Goal: Task Accomplishment & Management: Manage account settings

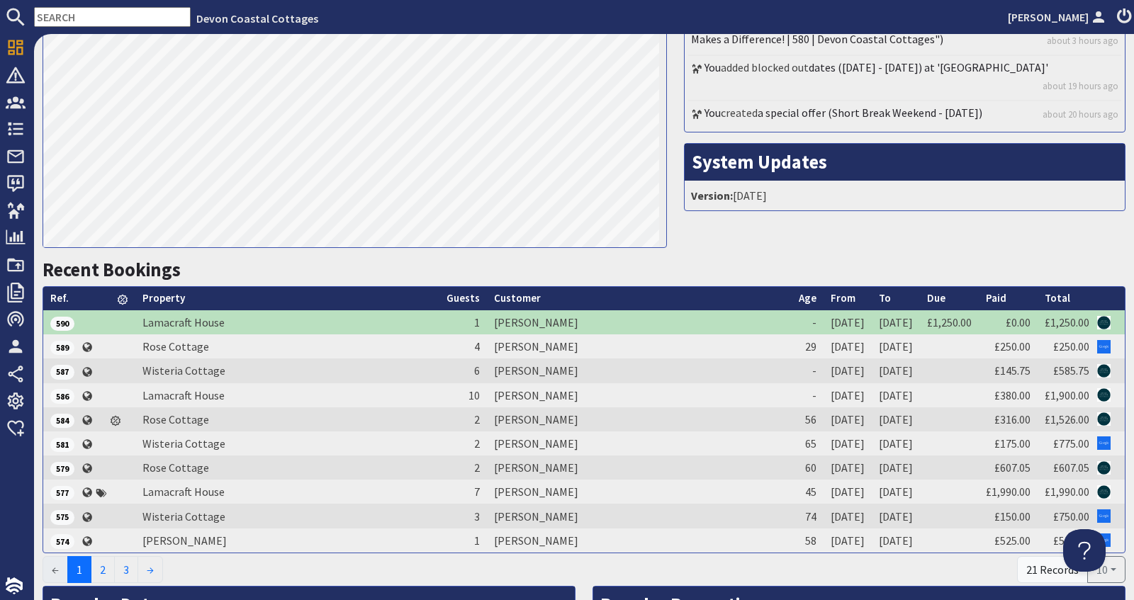
scroll to position [333, 0]
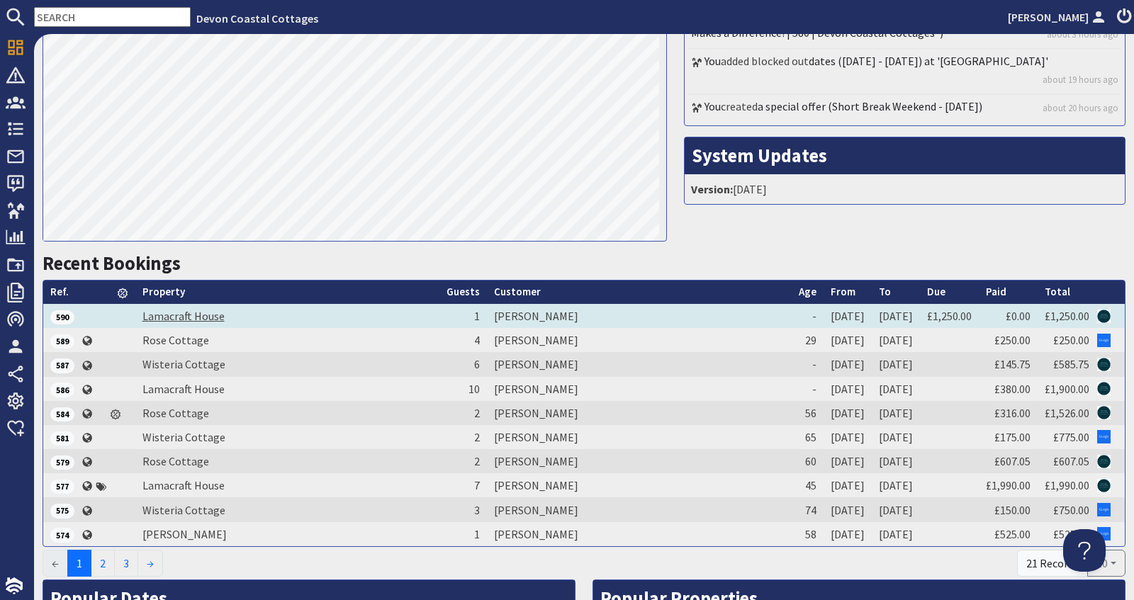
click at [208, 315] on link "Lamacraft House" at bounding box center [183, 316] width 82 height 14
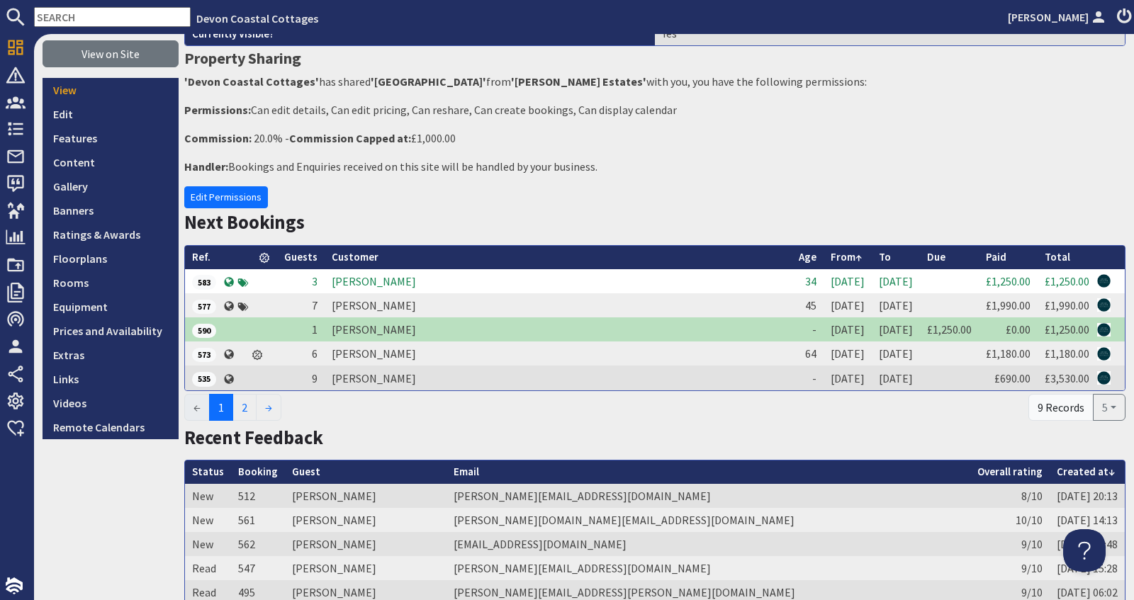
scroll to position [179, 0]
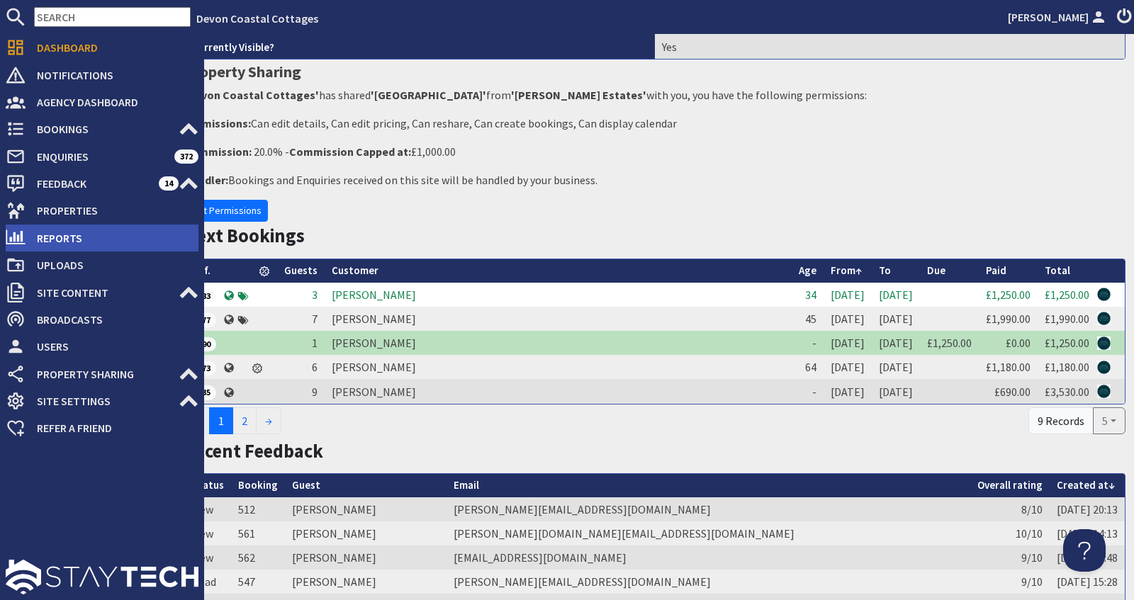
click at [71, 238] on span "Reports" at bounding box center [112, 238] width 173 height 23
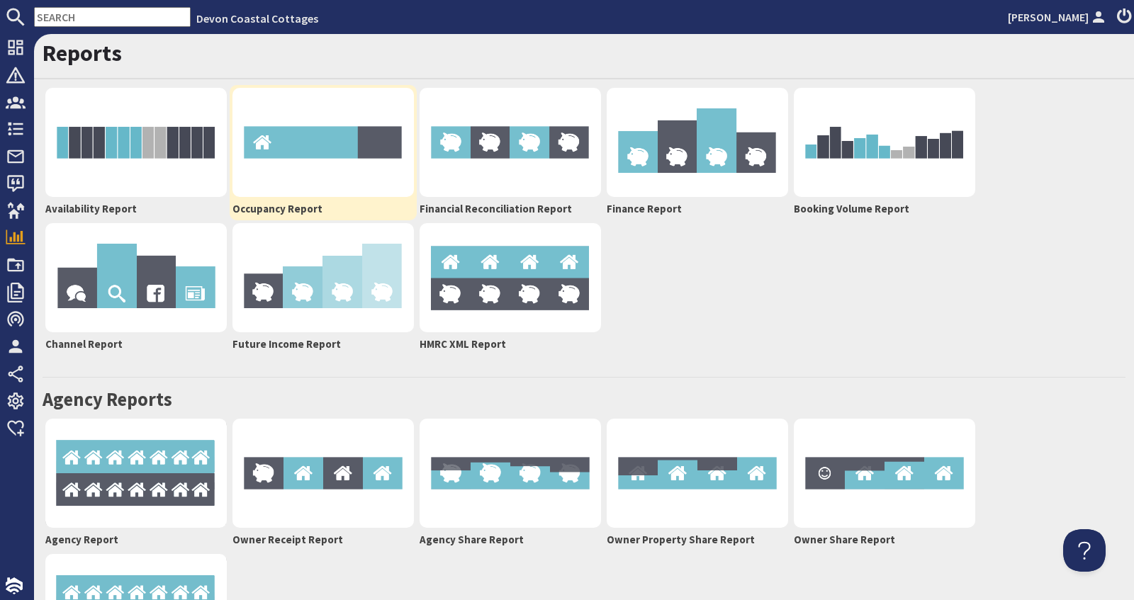
click at [317, 177] on img at bounding box center [322, 142] width 181 height 109
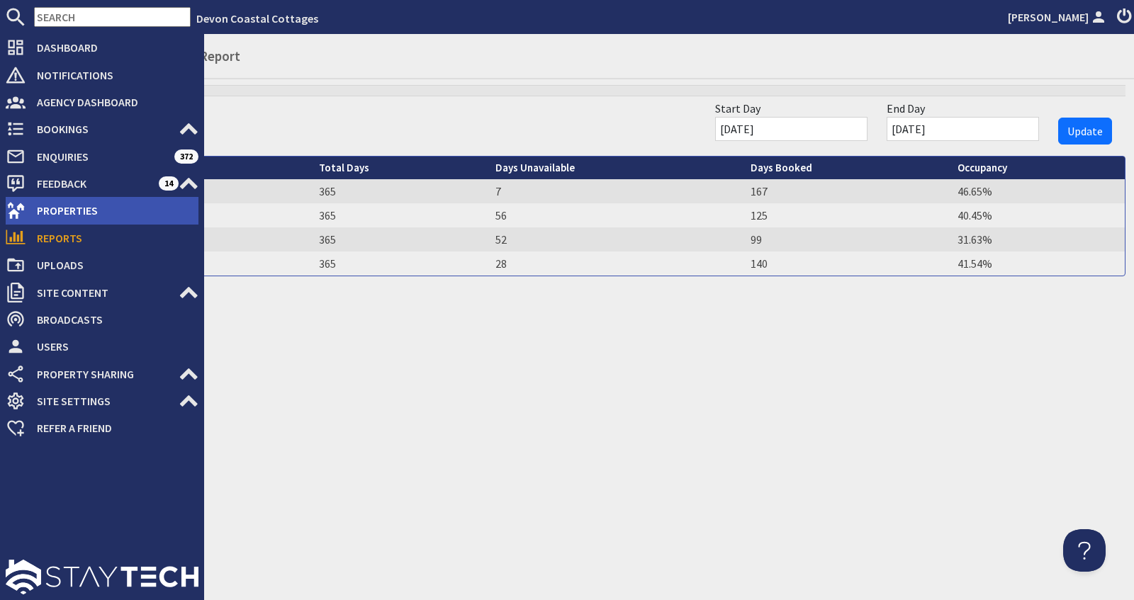
click at [66, 210] on span "Properties" at bounding box center [112, 210] width 173 height 23
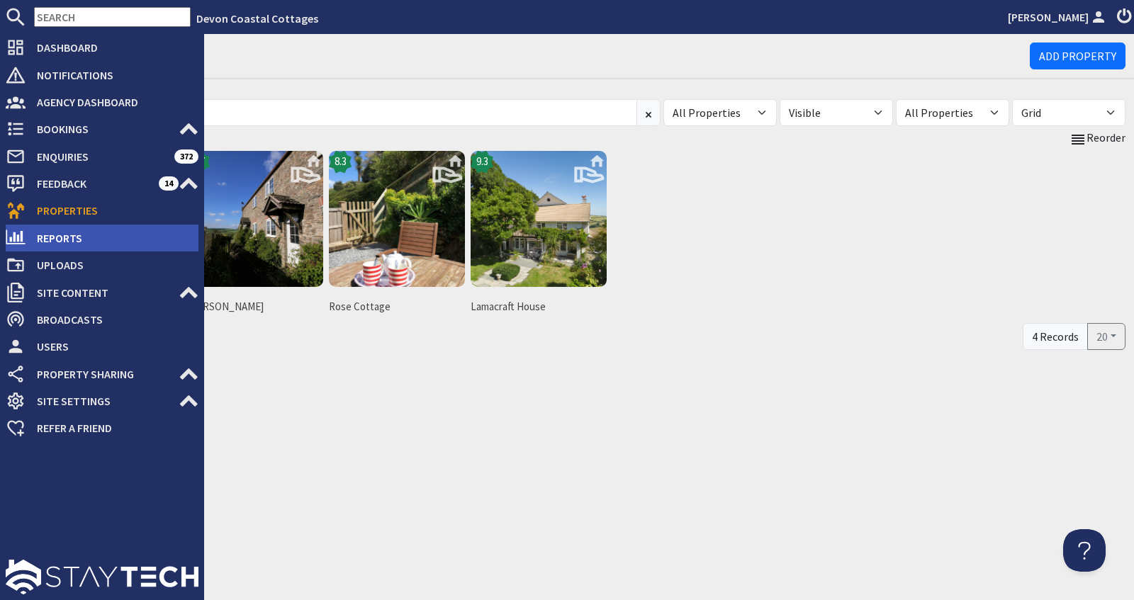
click at [45, 240] on span "Reports" at bounding box center [112, 238] width 173 height 23
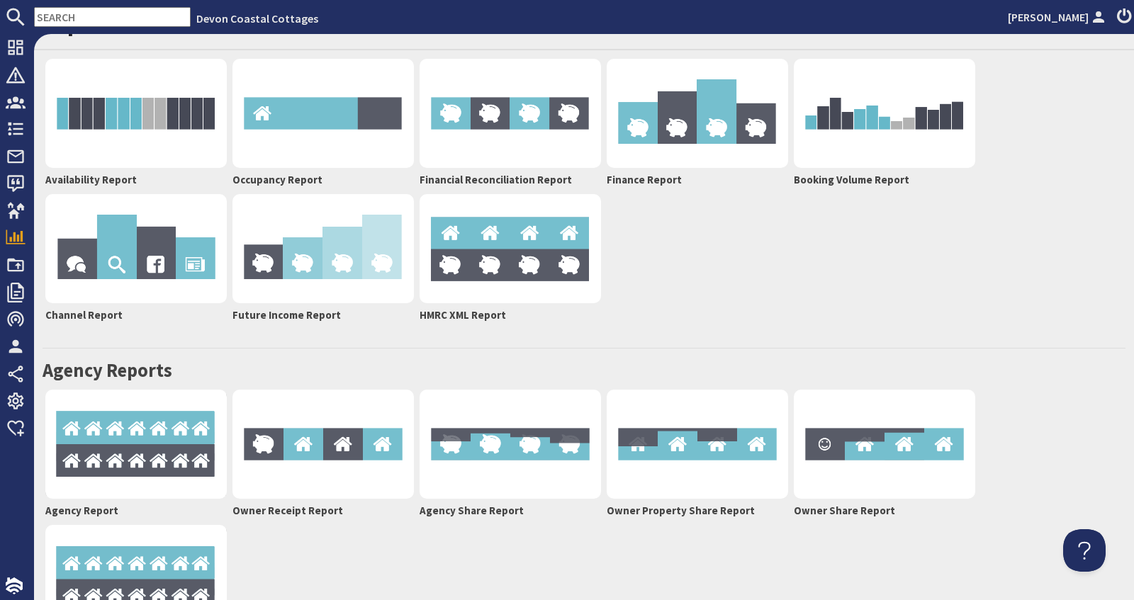
scroll to position [23, 0]
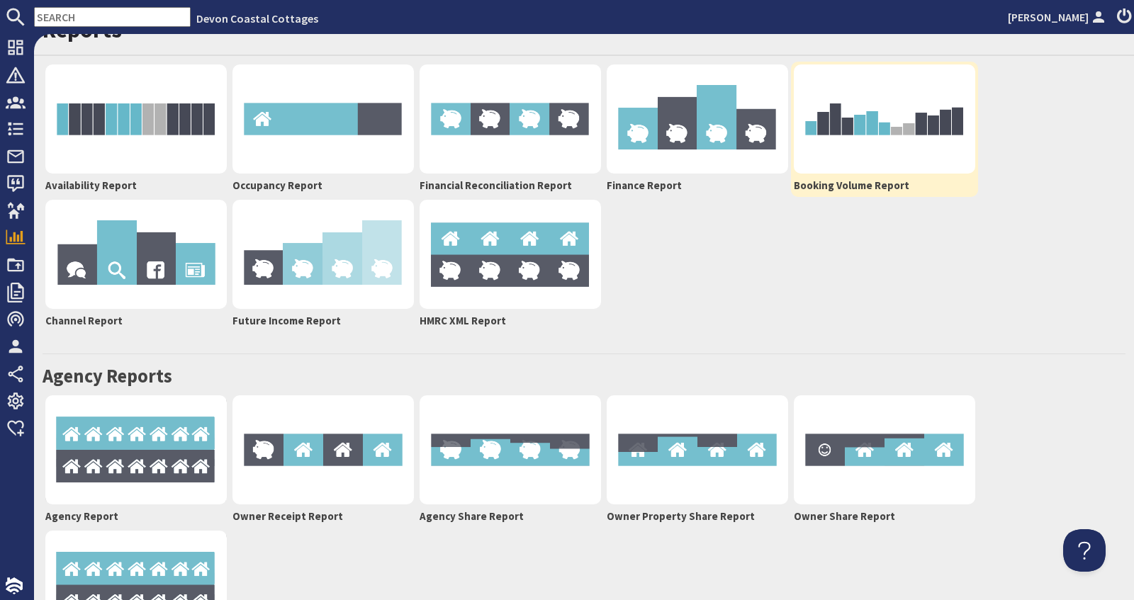
click at [897, 162] on img at bounding box center [884, 118] width 181 height 109
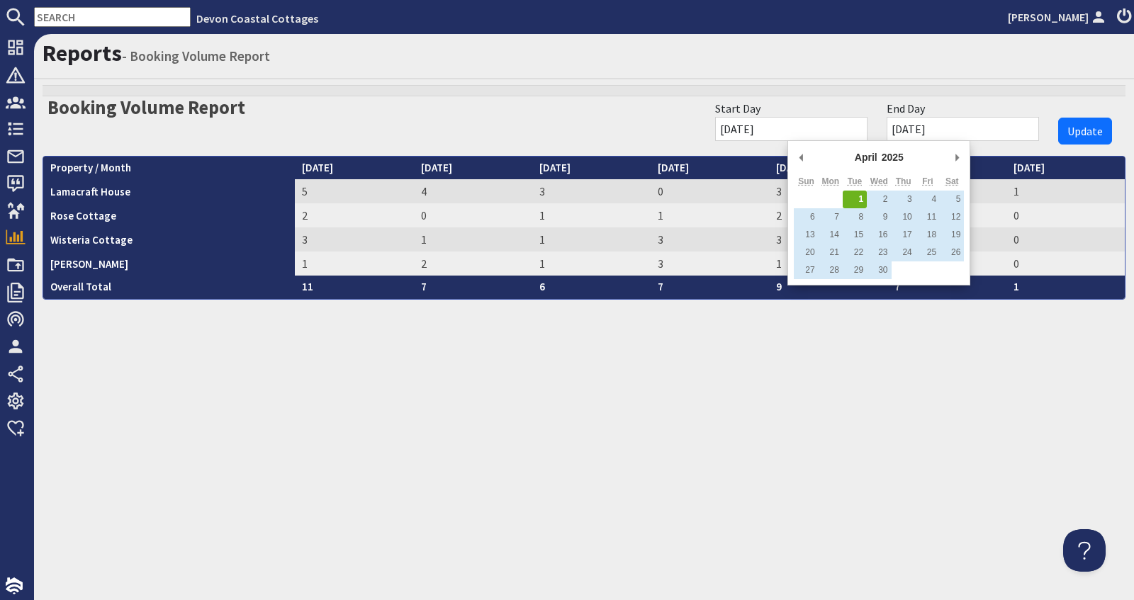
click at [855, 128] on input "01/04/2025" at bounding box center [791, 129] width 152 height 24
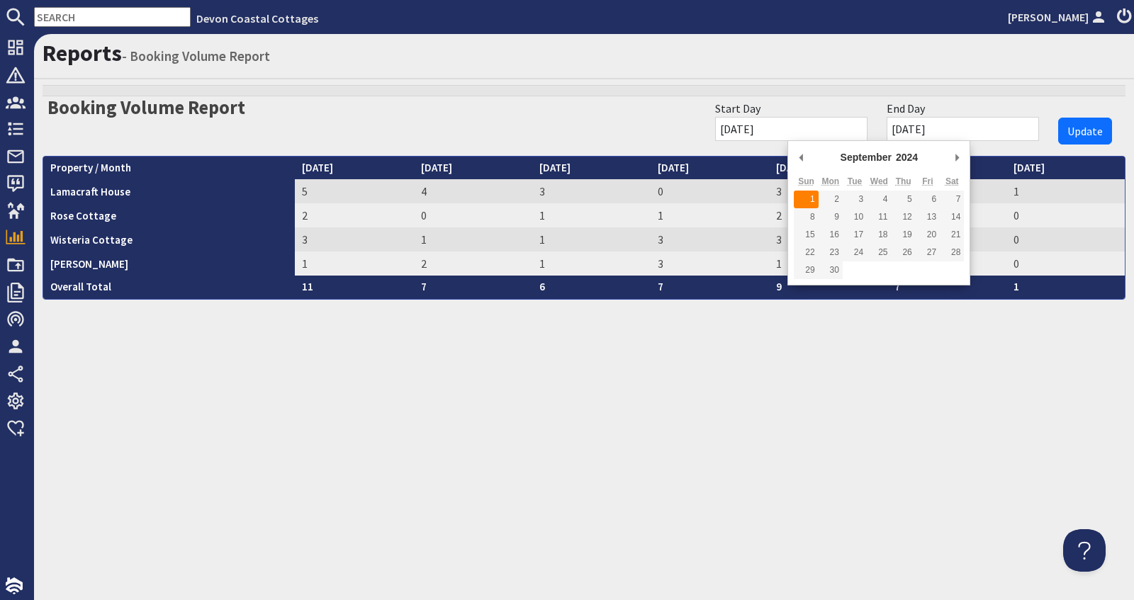
type input "01/09/2024"
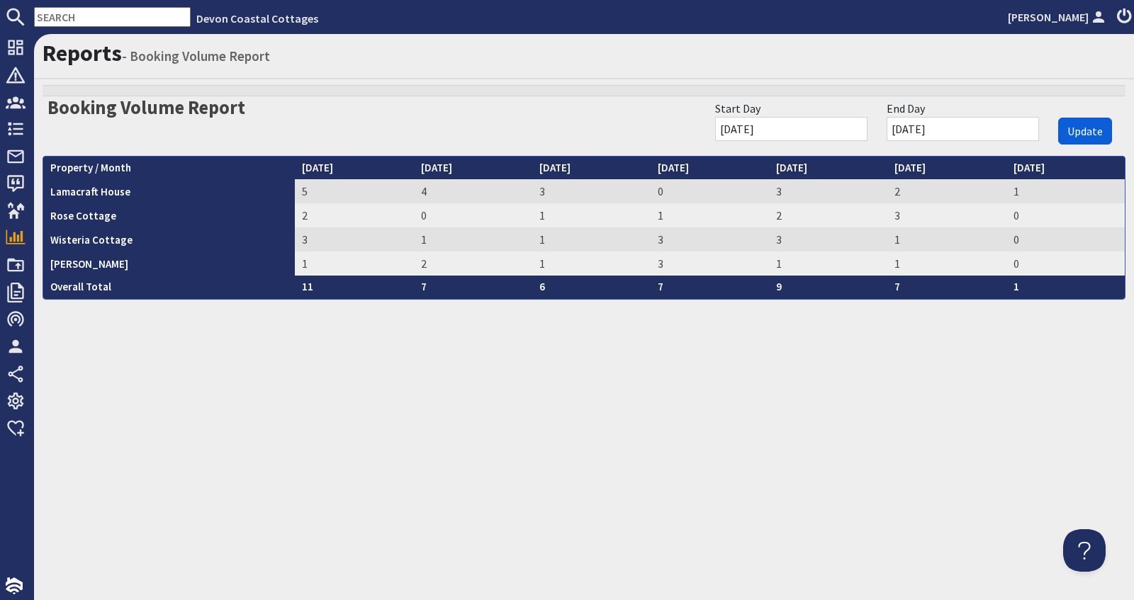
click at [1077, 131] on span "Update" at bounding box center [1084, 131] width 35 height 14
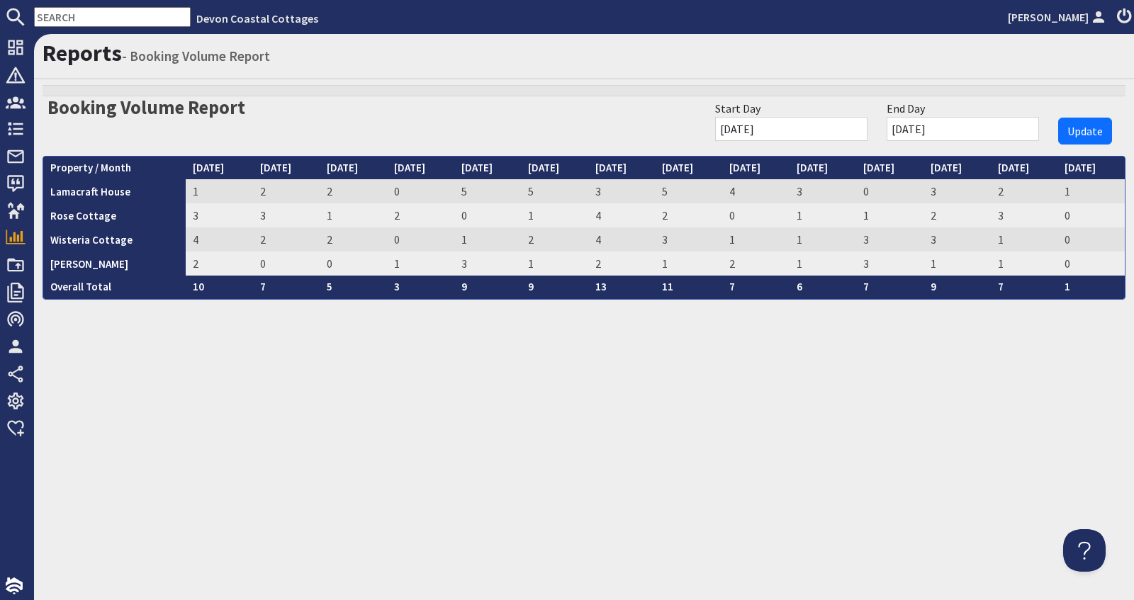
click at [859, 128] on input "01/09/2024" at bounding box center [791, 129] width 152 height 24
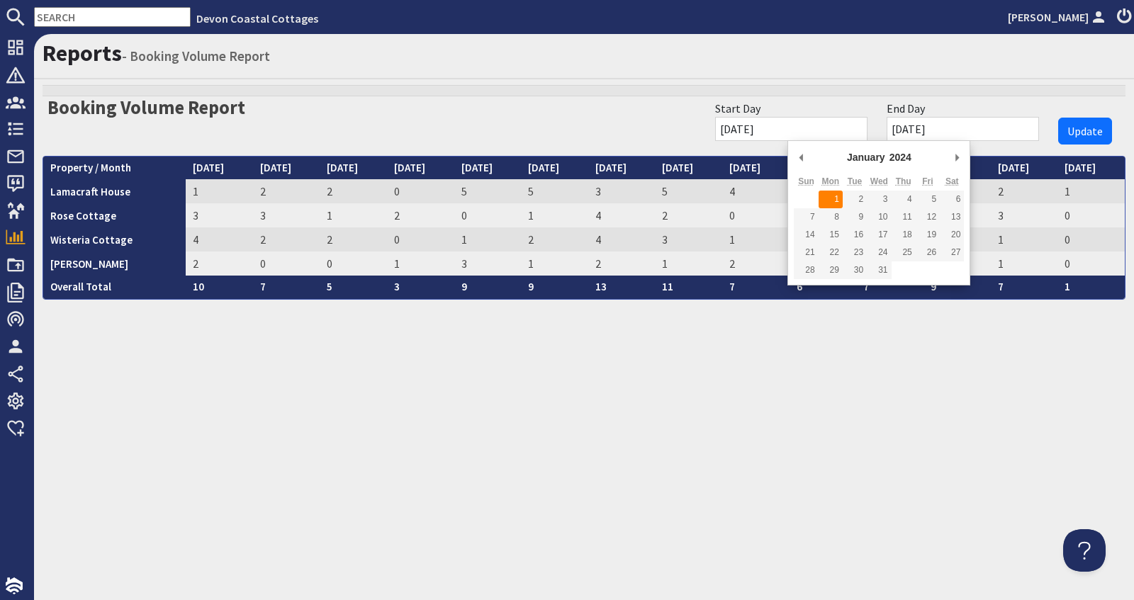
type input "01/01/2024"
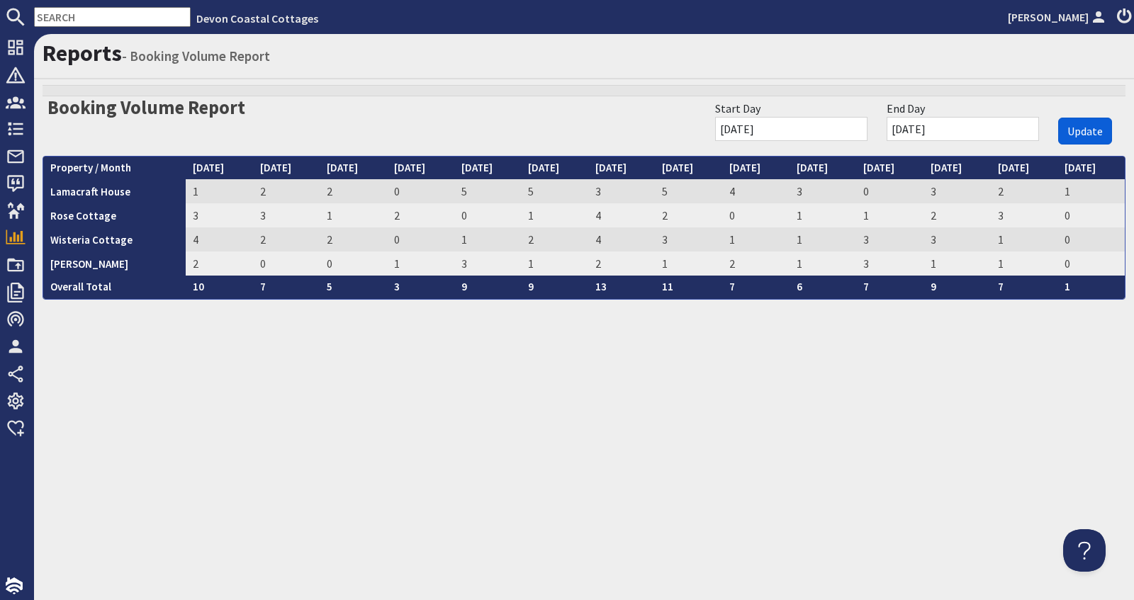
click at [1081, 128] on span "Update" at bounding box center [1084, 131] width 35 height 14
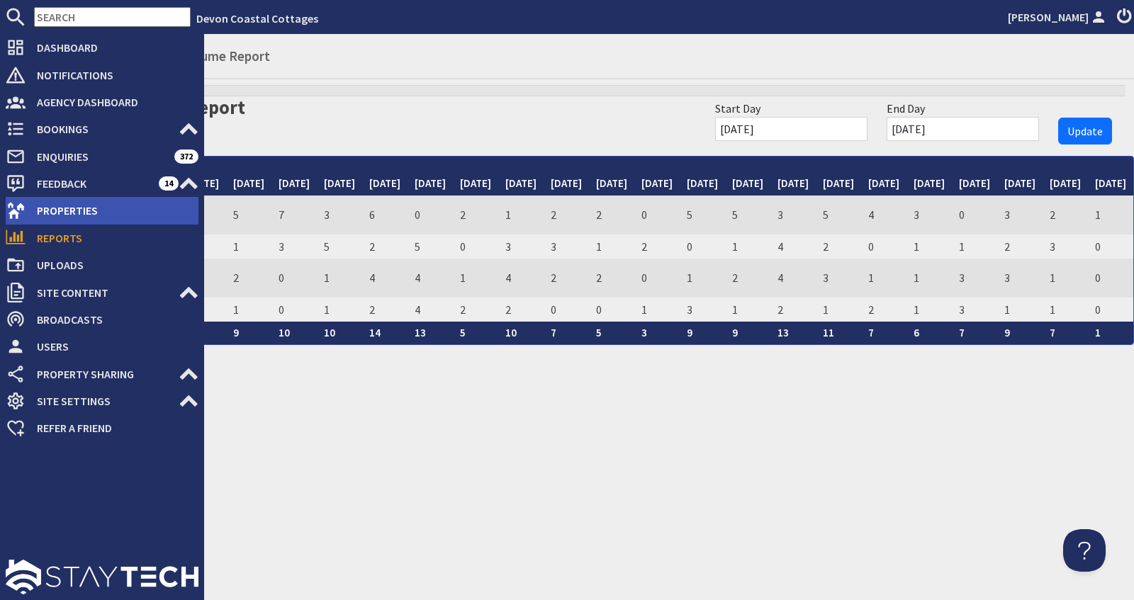
click at [61, 212] on span "Properties" at bounding box center [112, 210] width 173 height 23
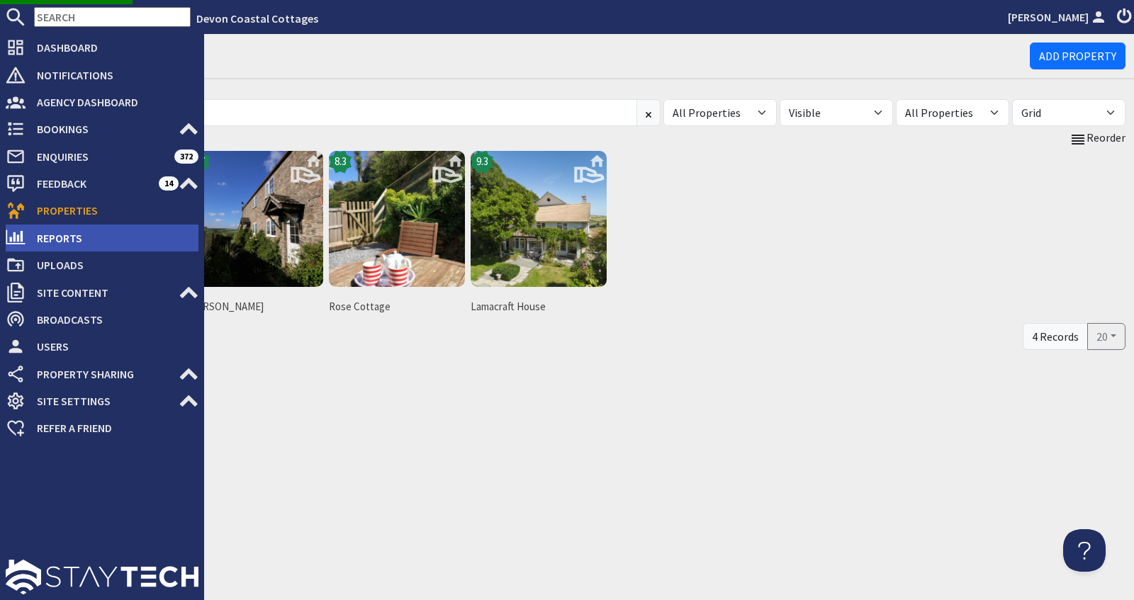
click at [66, 235] on span "Reports" at bounding box center [112, 238] width 173 height 23
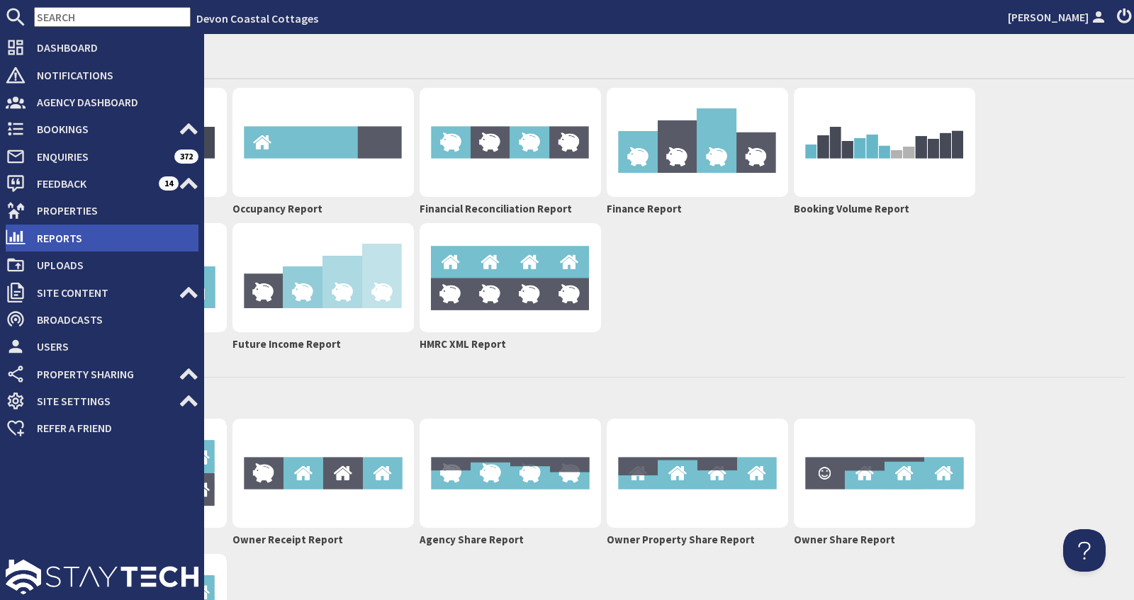
click at [47, 237] on span "Reports" at bounding box center [112, 238] width 173 height 23
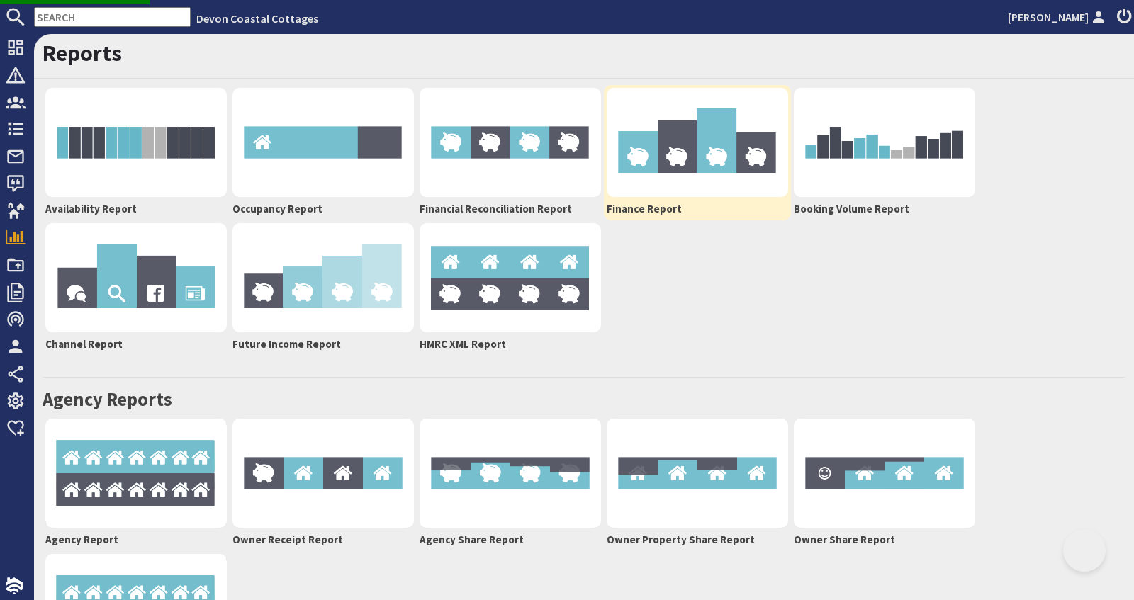
click at [687, 161] on img at bounding box center [697, 142] width 181 height 109
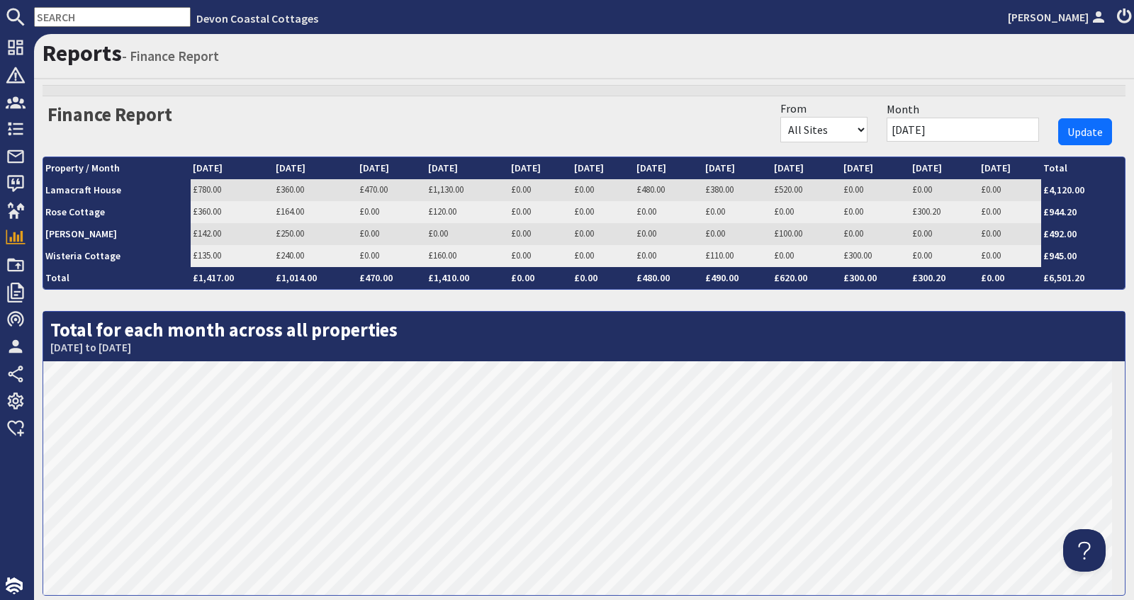
click at [867, 130] on select "All Sites This Website" at bounding box center [823, 130] width 87 height 26
click at [98, 191] on link "Lamacraft House" at bounding box center [83, 190] width 76 height 13
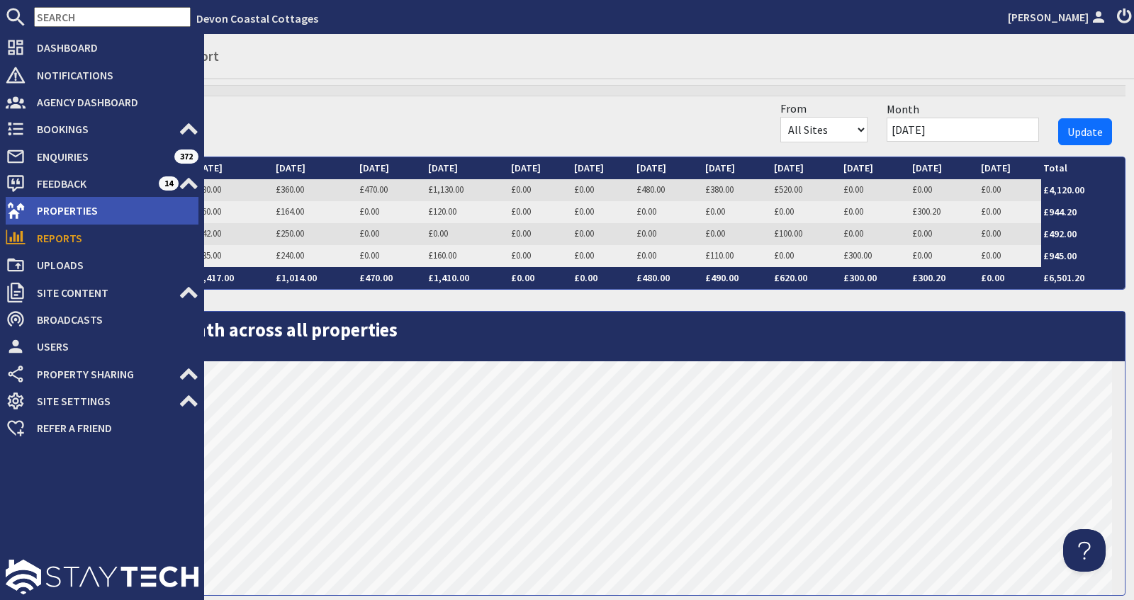
click at [56, 211] on span "Properties" at bounding box center [112, 210] width 173 height 23
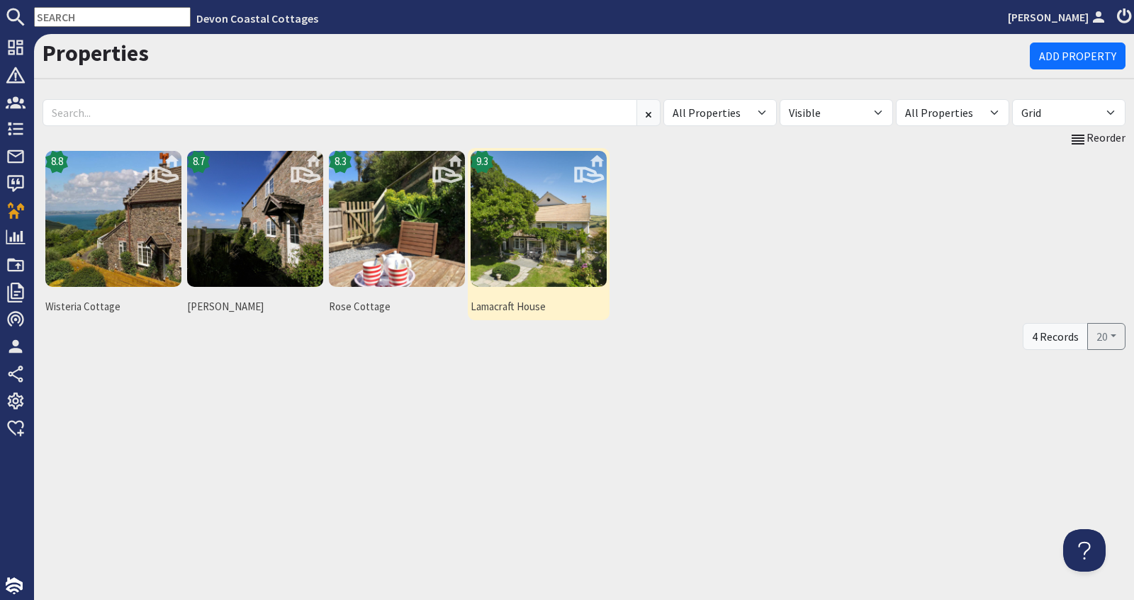
click at [535, 237] on img at bounding box center [539, 219] width 136 height 136
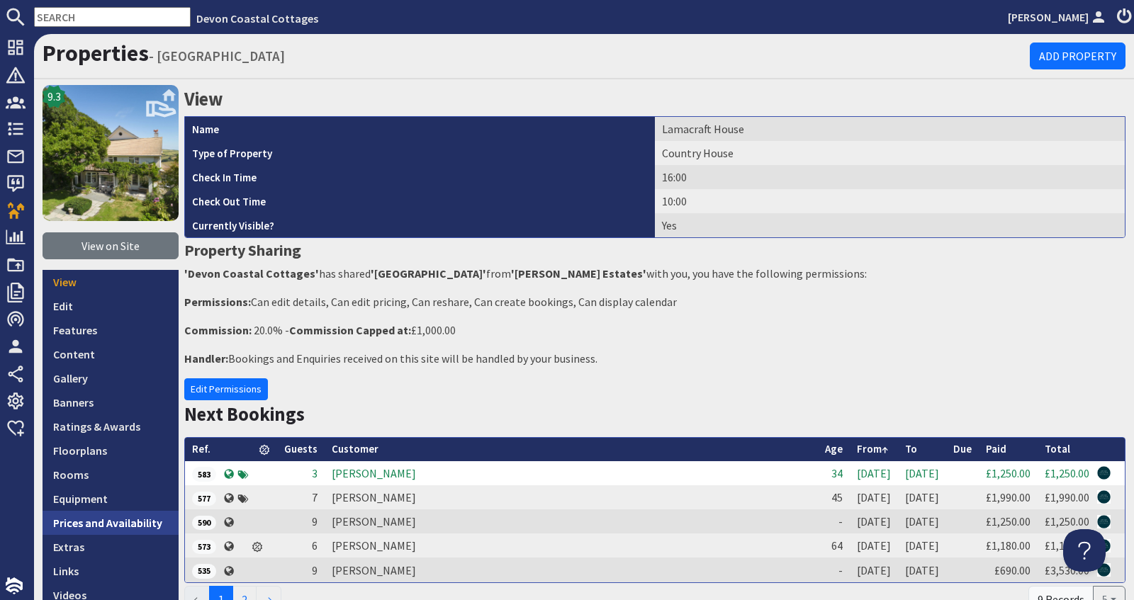
click at [110, 524] on link "Prices and Availability" at bounding box center [111, 523] width 136 height 24
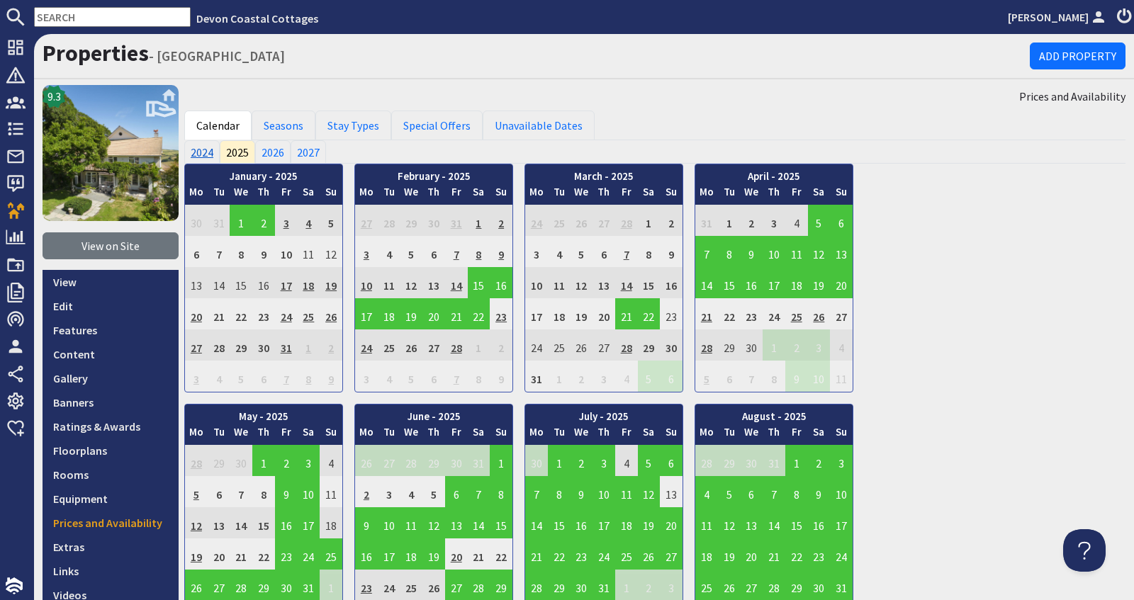
click at [200, 154] on link "2024" at bounding box center [201, 151] width 35 height 23
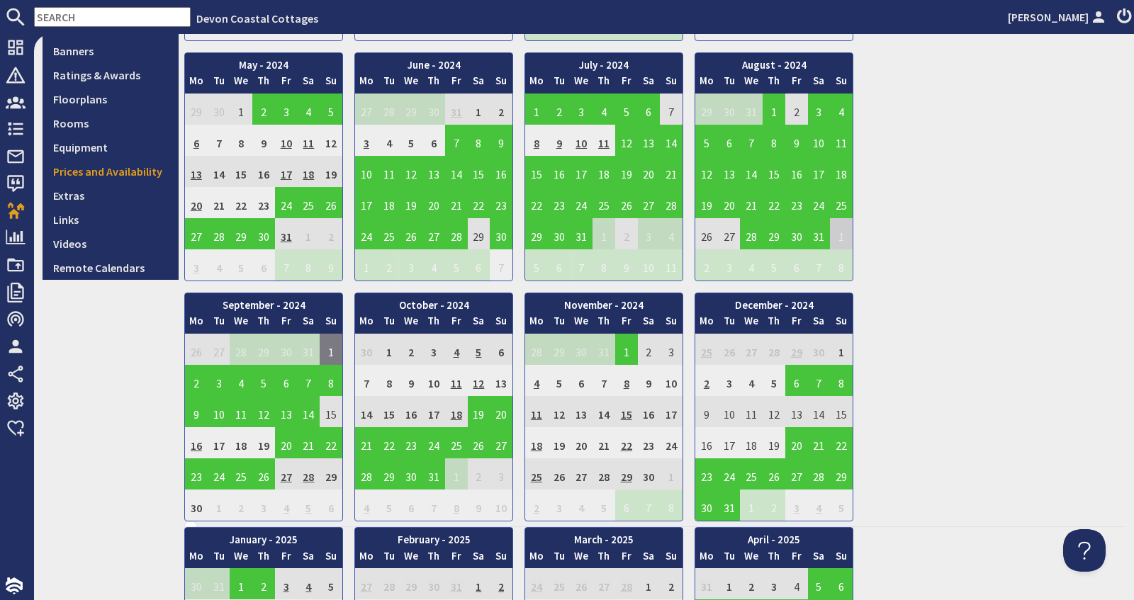
scroll to position [356, 0]
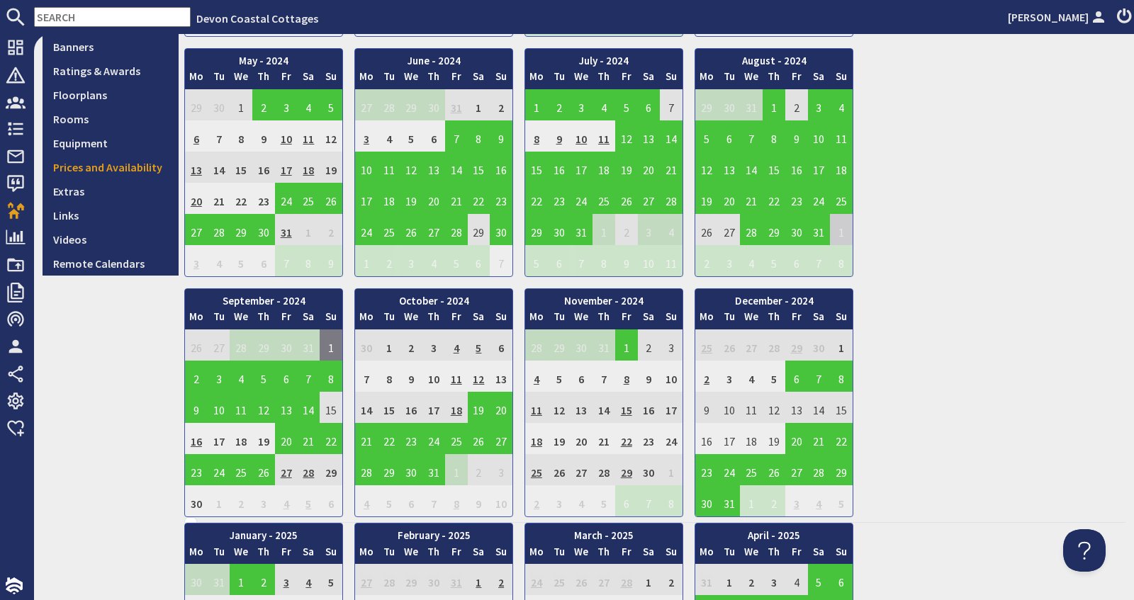
click at [626, 374] on td "8" at bounding box center [626, 376] width 23 height 31
click at [629, 402] on td "15" at bounding box center [626, 407] width 23 height 31
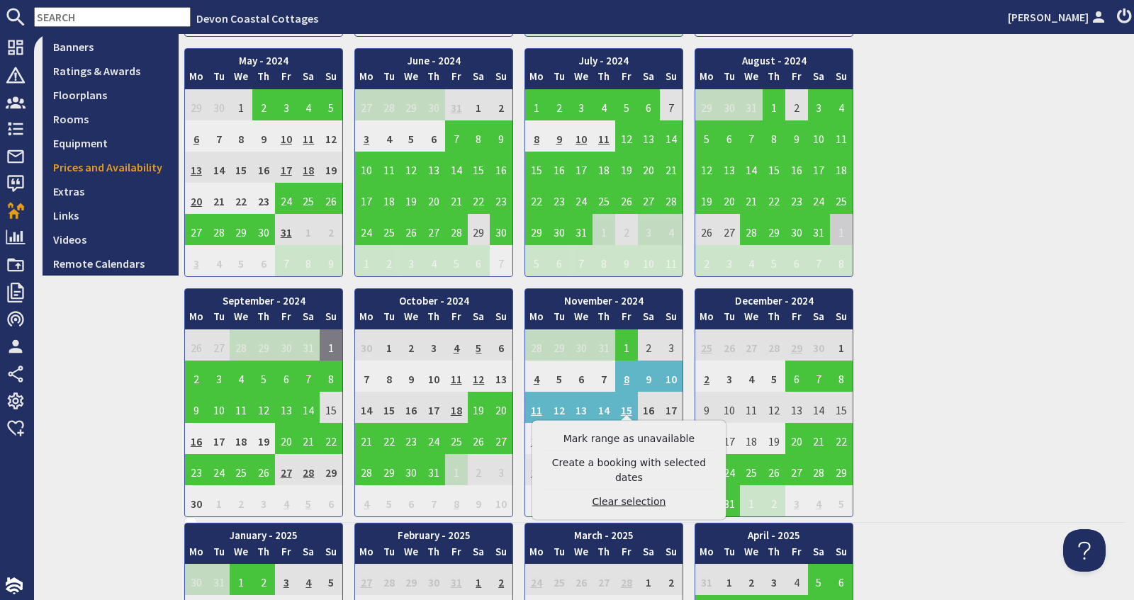
click at [636, 495] on link "Clear selection" at bounding box center [628, 502] width 174 height 15
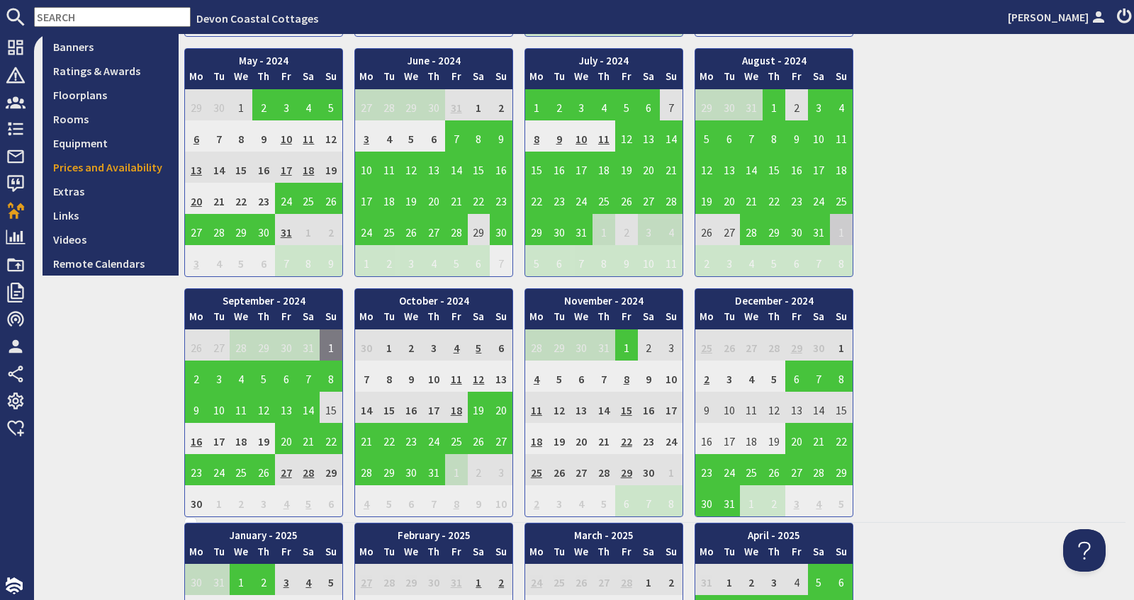
click at [627, 406] on td "15" at bounding box center [626, 407] width 23 height 31
click at [626, 430] on td "22" at bounding box center [626, 438] width 23 height 31
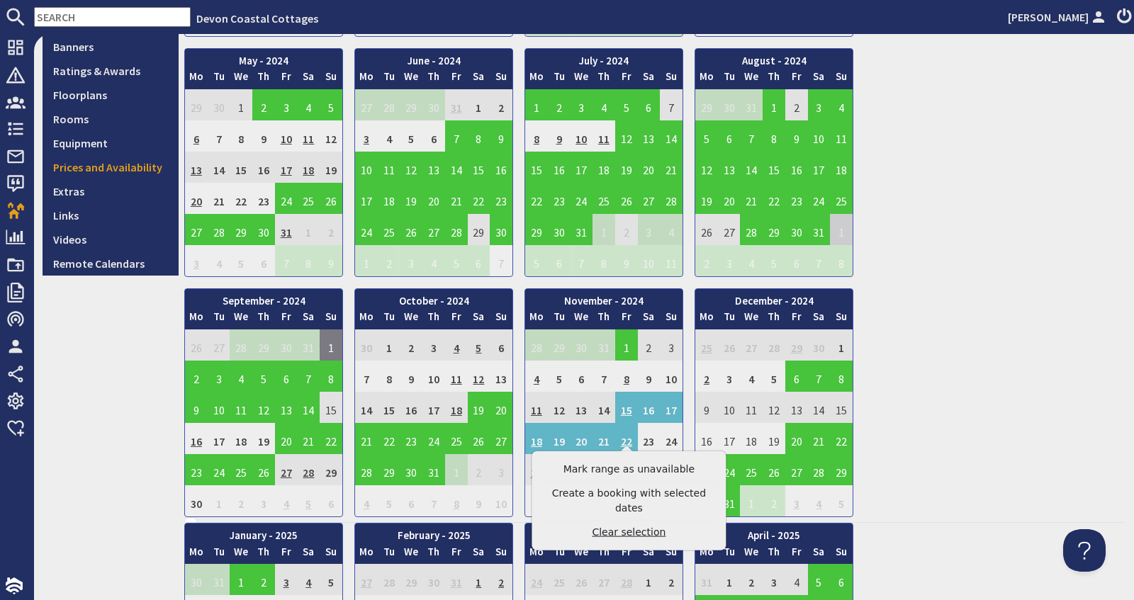
click at [625, 525] on link "Clear selection" at bounding box center [628, 532] width 174 height 15
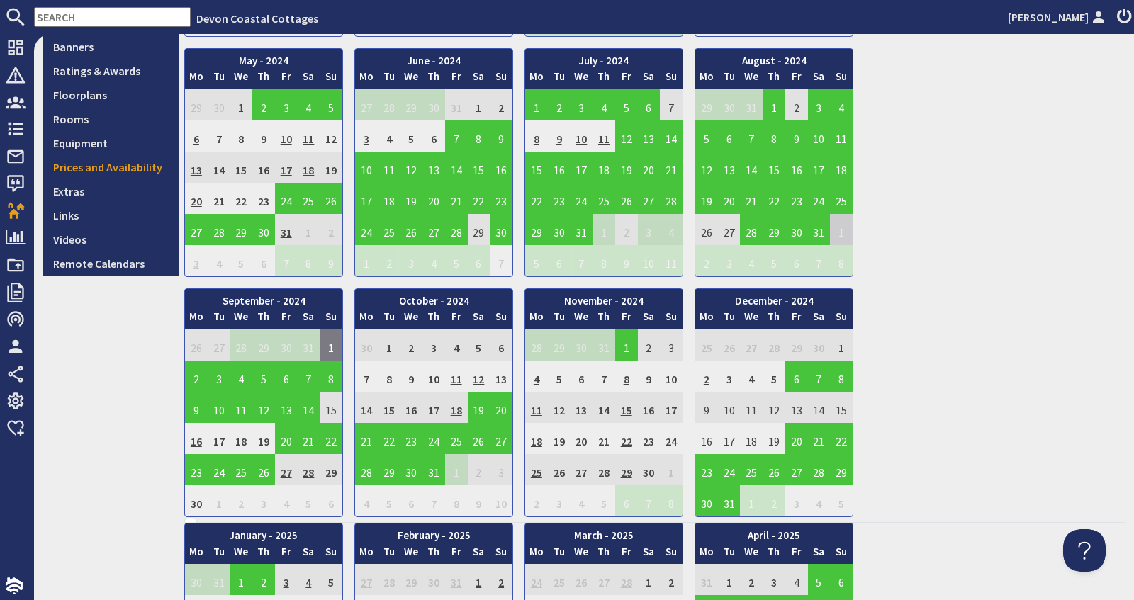
click at [624, 463] on td "29" at bounding box center [626, 469] width 23 height 31
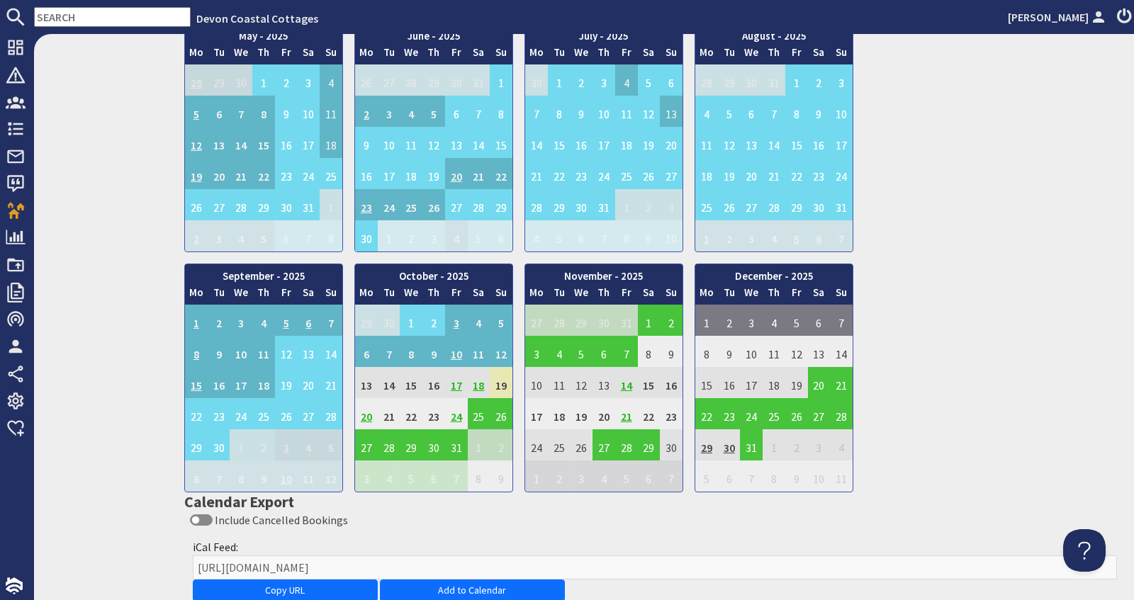
scroll to position [1103, 0]
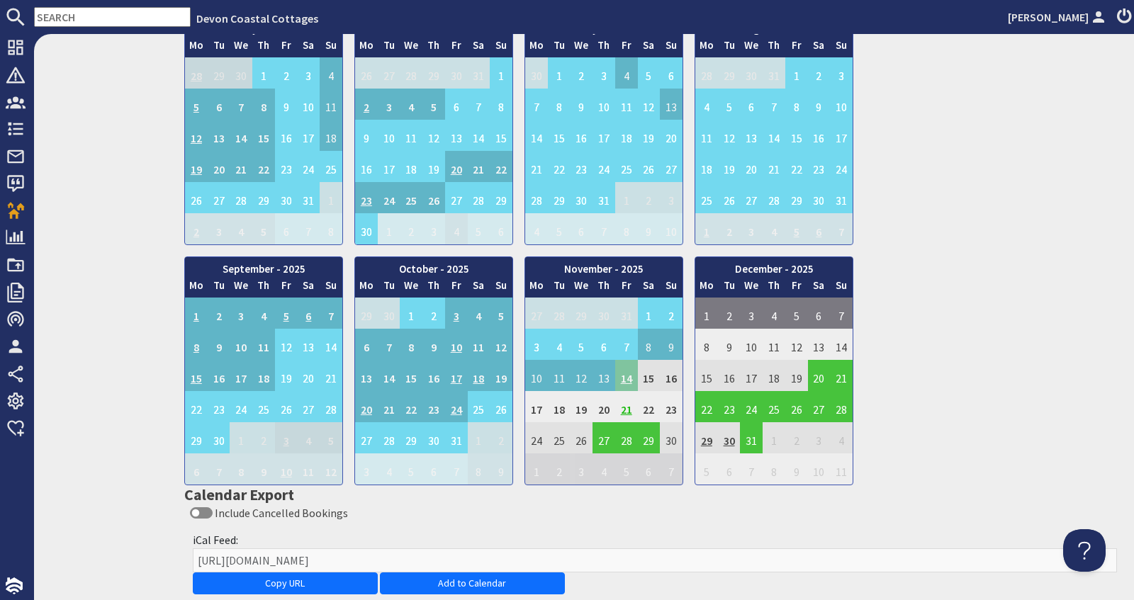
click at [629, 362] on td "14" at bounding box center [626, 375] width 23 height 31
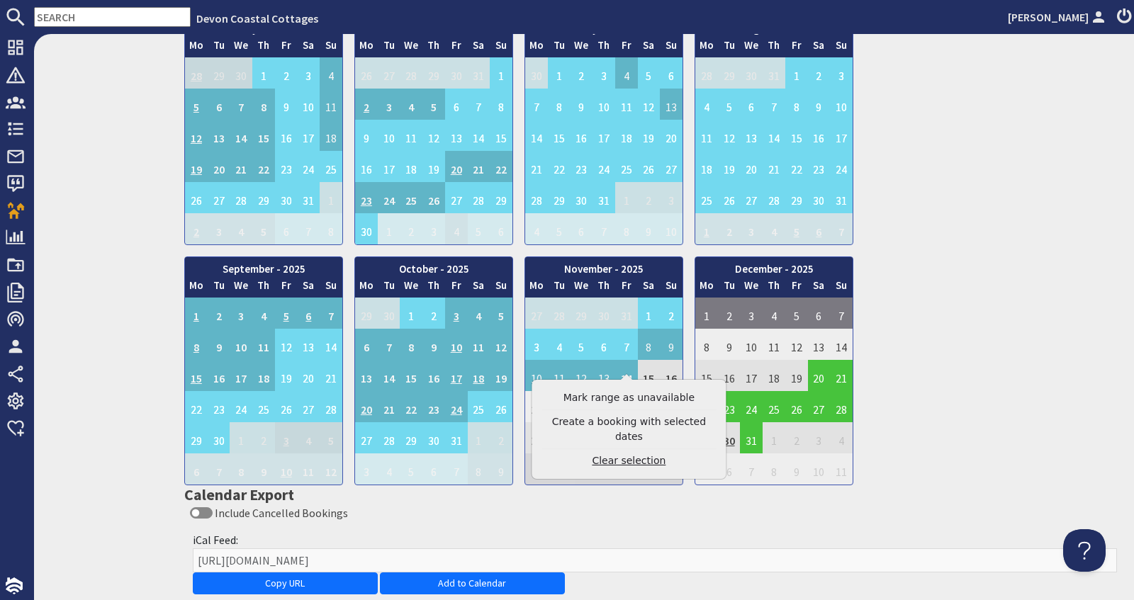
click at [624, 454] on link "Clear selection" at bounding box center [628, 461] width 174 height 15
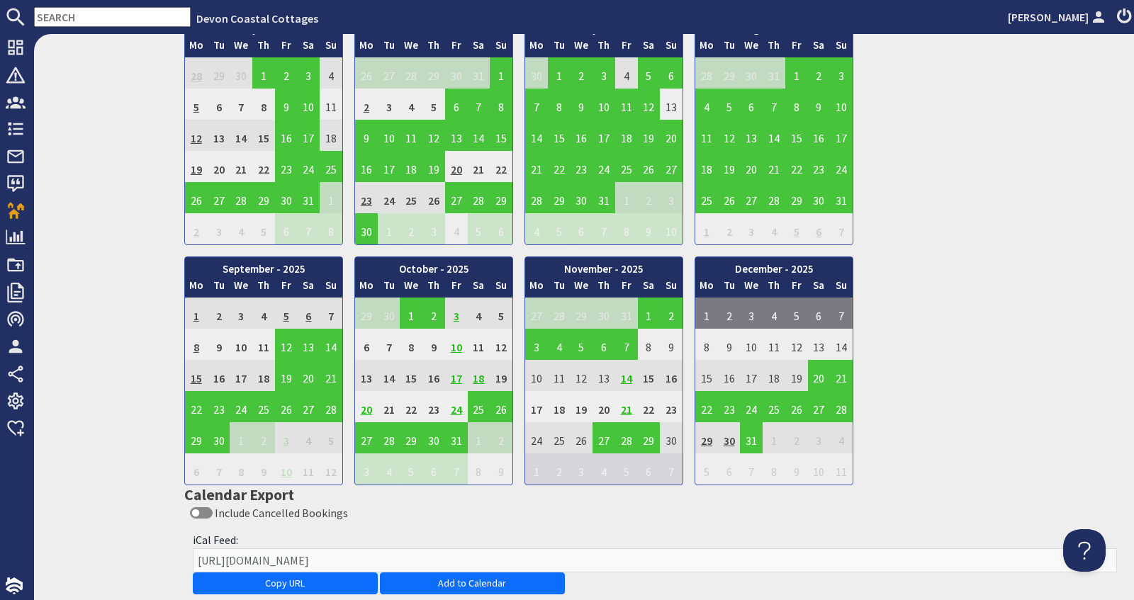
click at [629, 360] on td "14" at bounding box center [626, 375] width 23 height 31
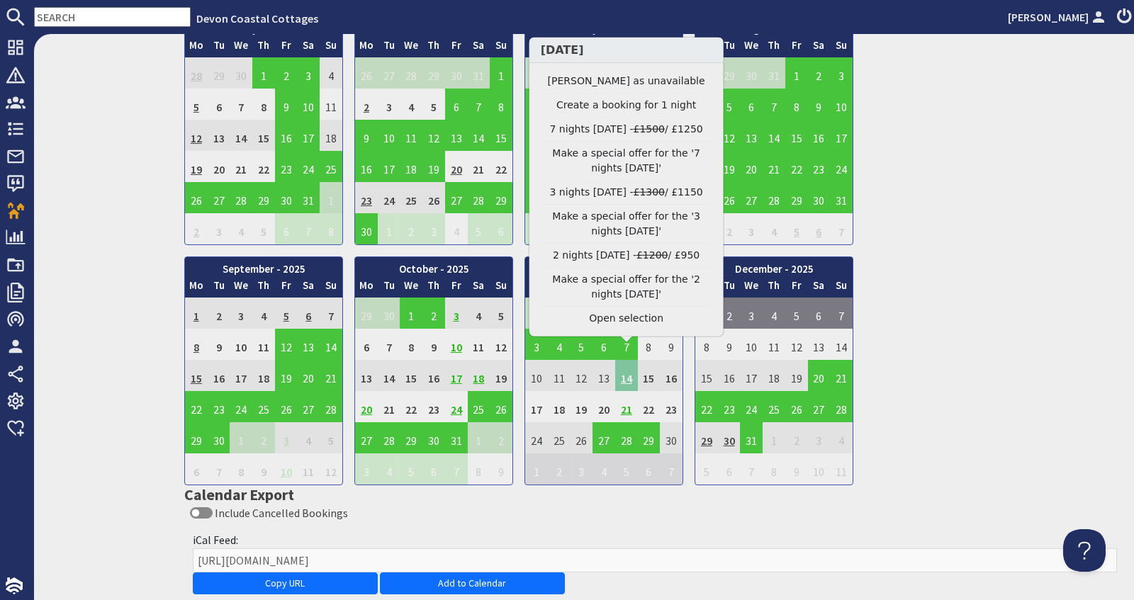
click at [627, 363] on td "14" at bounding box center [626, 375] width 23 height 31
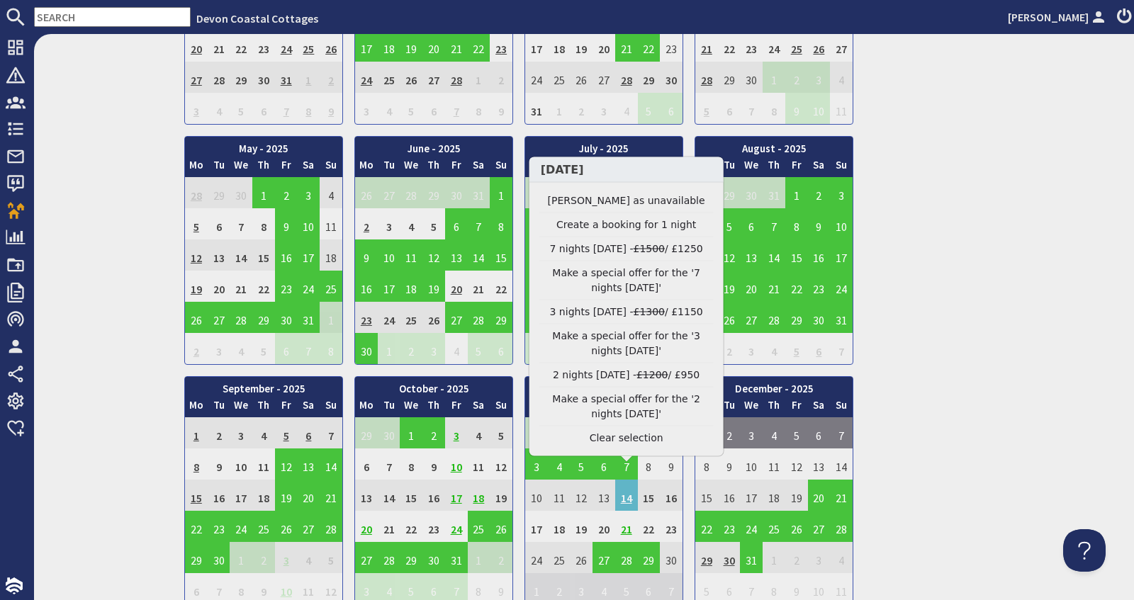
scroll to position [994, 0]
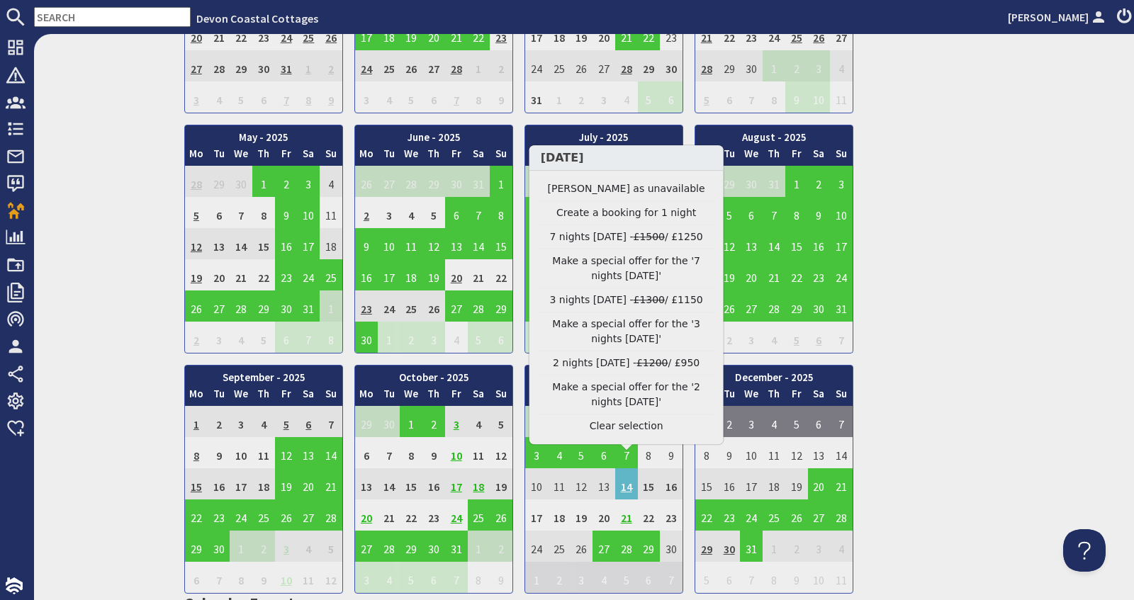
click at [995, 245] on div "January - 2025 Mo Tu We Th Fr Sa Su 30 31 1 2 3 4 5 6 Mo Tu" at bounding box center [654, 238] width 941 height 709
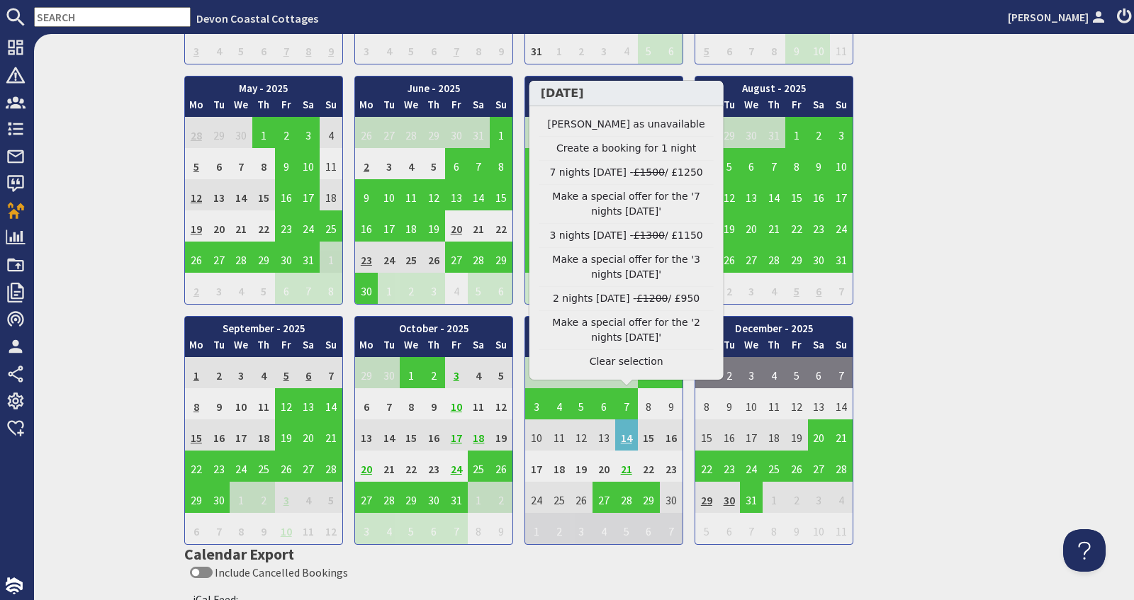
scroll to position [1075, 0]
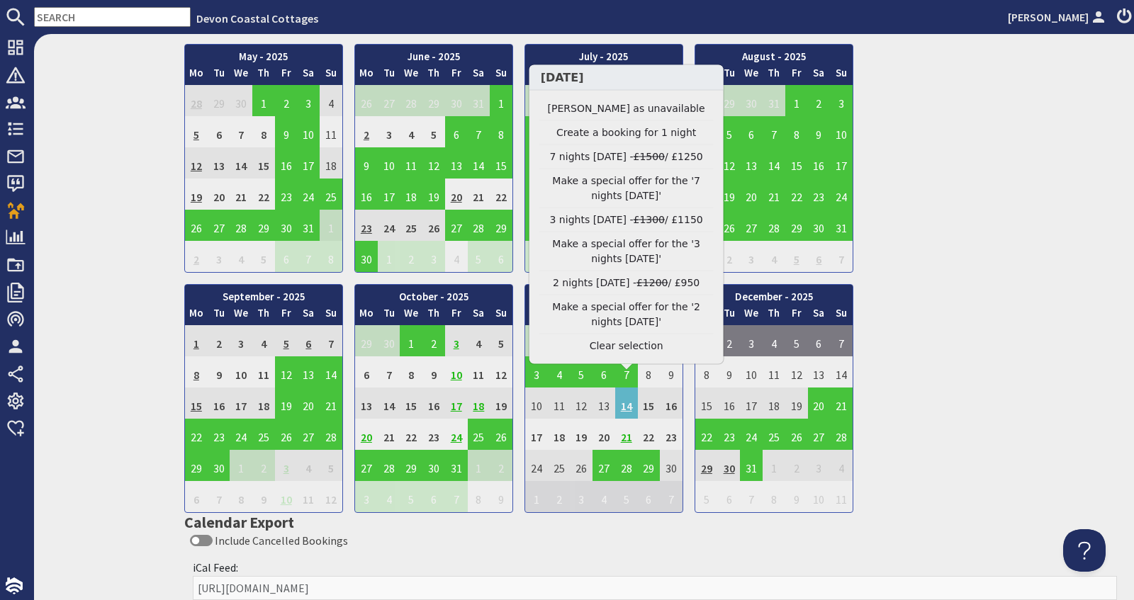
click at [1048, 283] on div "January - 2025 Mo Tu We Th Fr Sa Su 30 31 1 2 3 4 5 6 Mo Tu" at bounding box center [654, 158] width 941 height 709
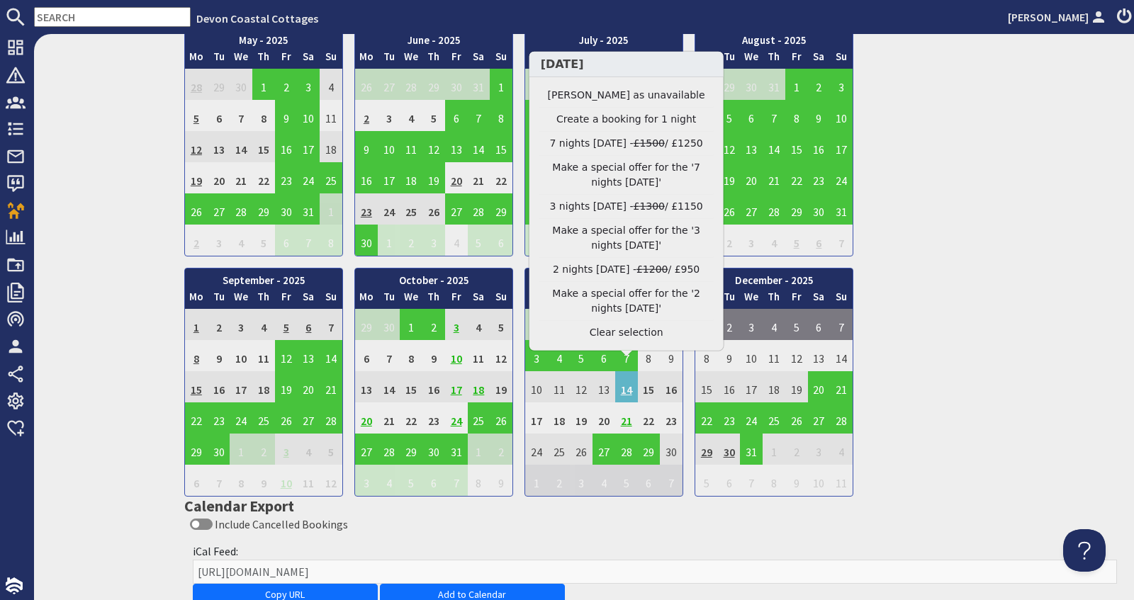
scroll to position [1089, 0]
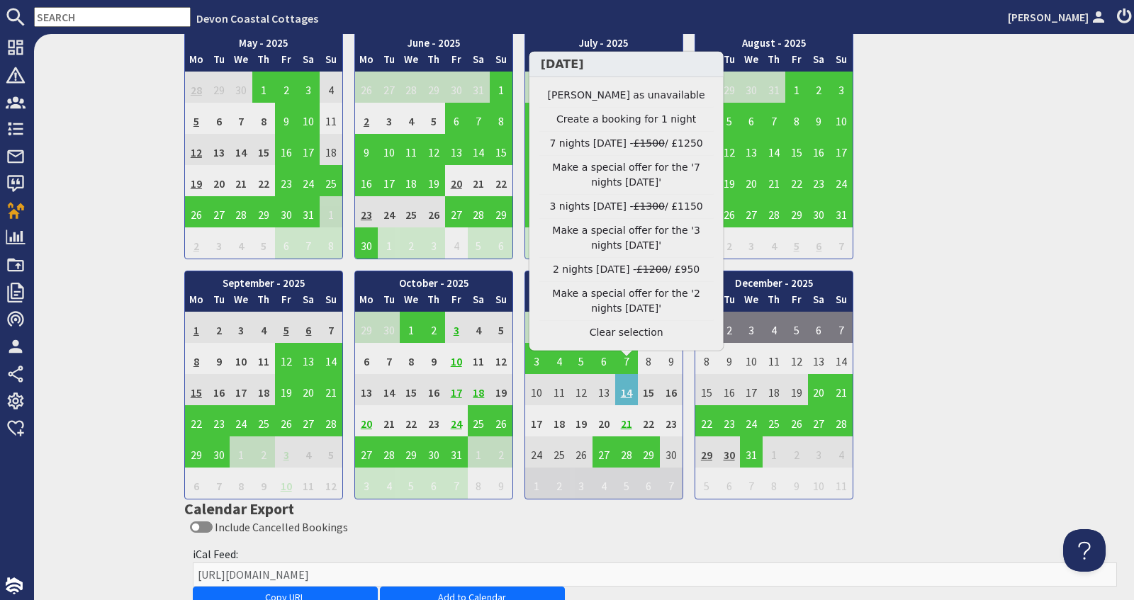
click at [1022, 311] on div "January - 2025 Mo Tu We Th Fr Sa Su 30 31 1 2 3 4 5 6 Mo Tu" at bounding box center [654, 144] width 941 height 709
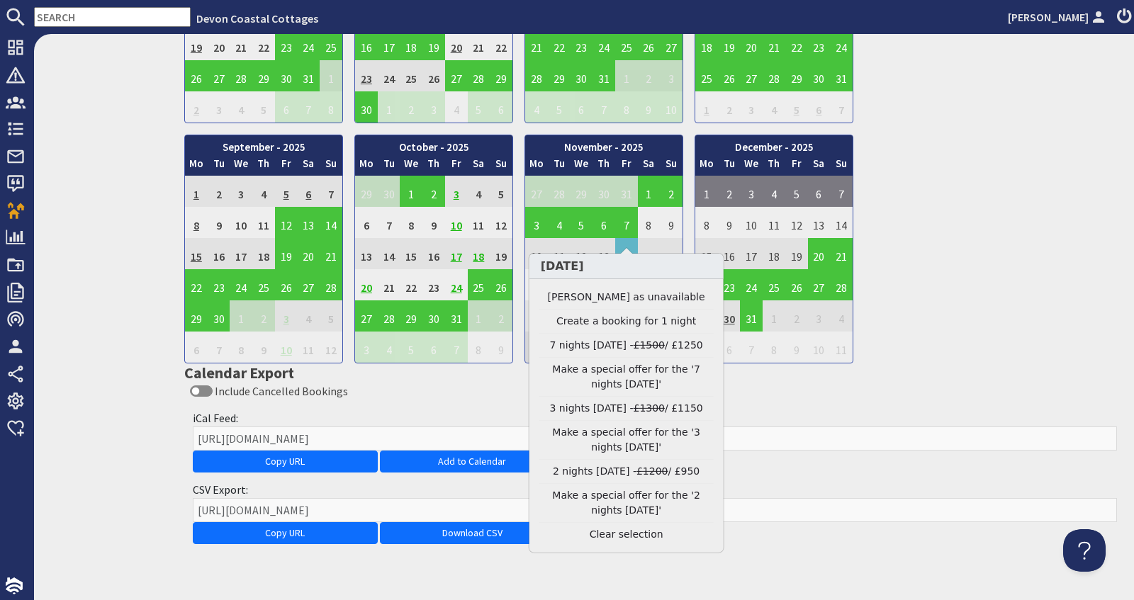
scroll to position [1229, 0]
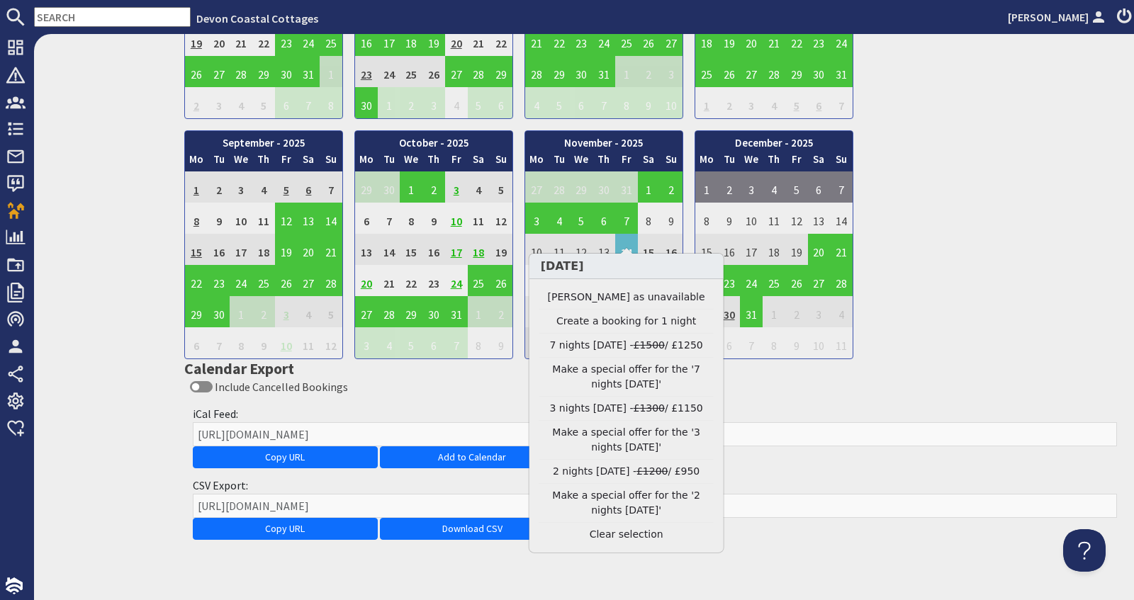
click at [1043, 188] on div "January - 2025 Mo Tu We Th Fr Sa Su 30 31 1 2 3 4 5 6 Mo Tu" at bounding box center [654, 4] width 941 height 709
click at [487, 518] on link "Download CSV" at bounding box center [472, 529] width 185 height 22
